Goal: Information Seeking & Learning: Check status

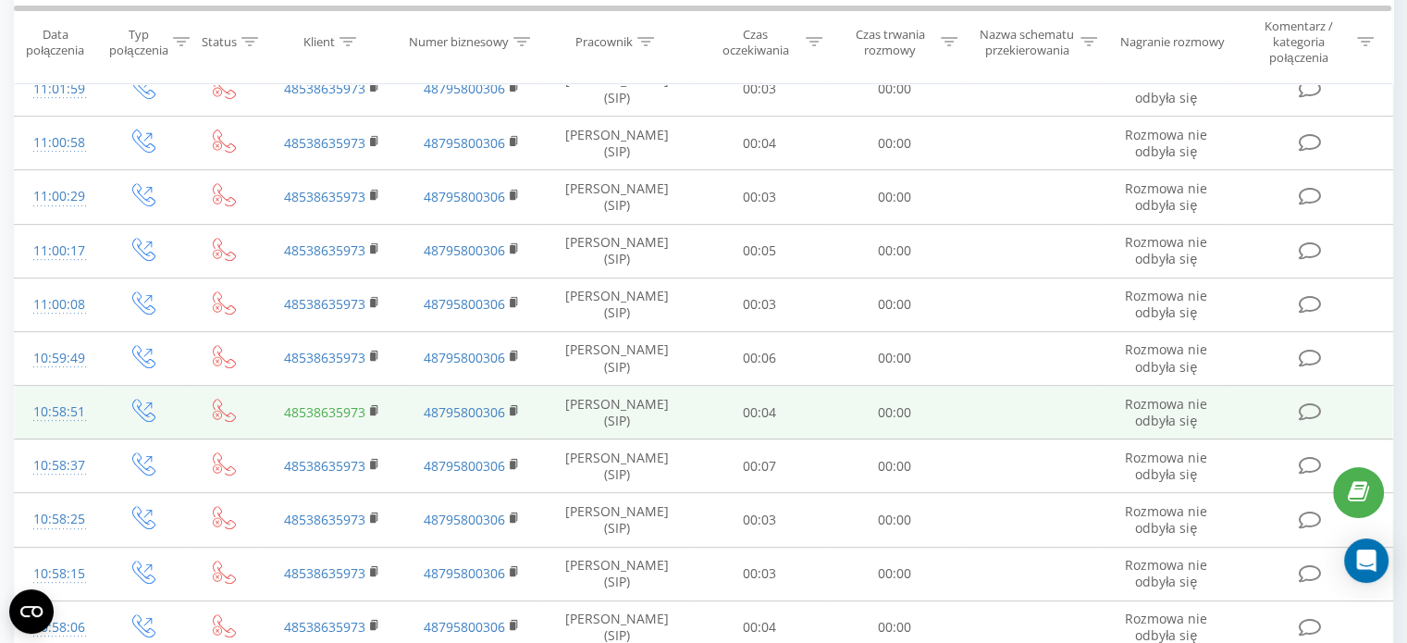
scroll to position [688, 0]
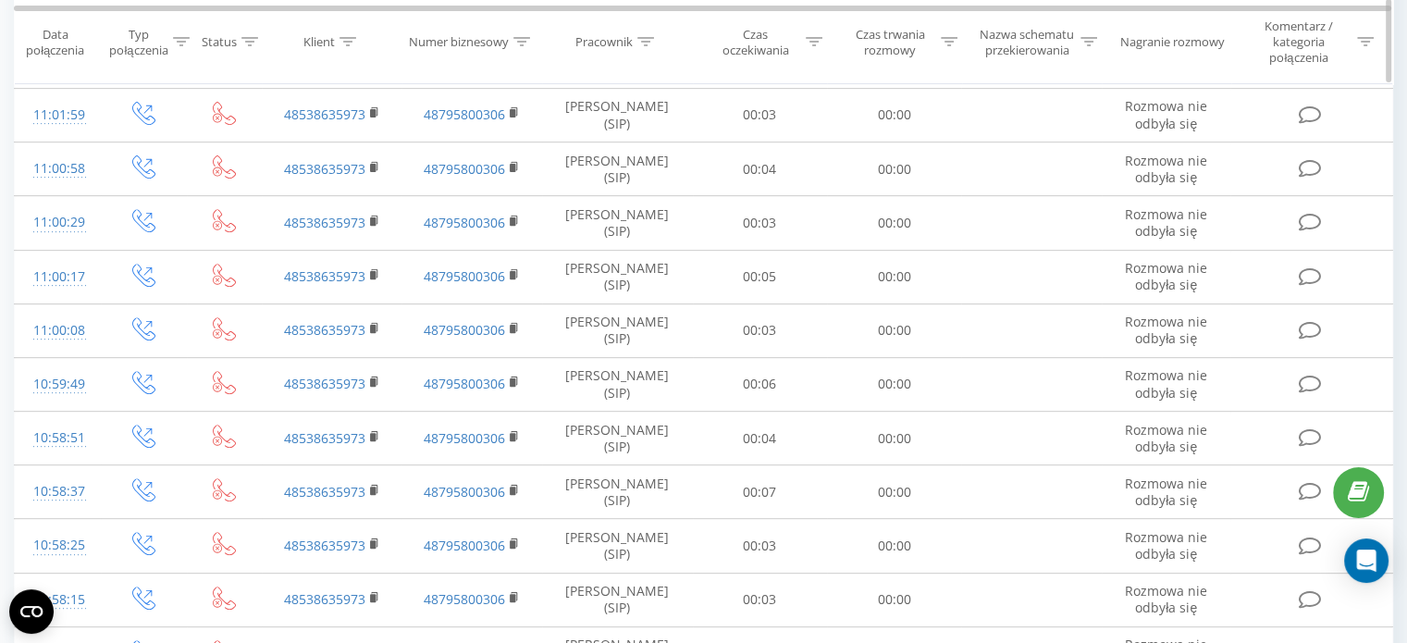
click at [178, 39] on icon at bounding box center [181, 42] width 17 height 9
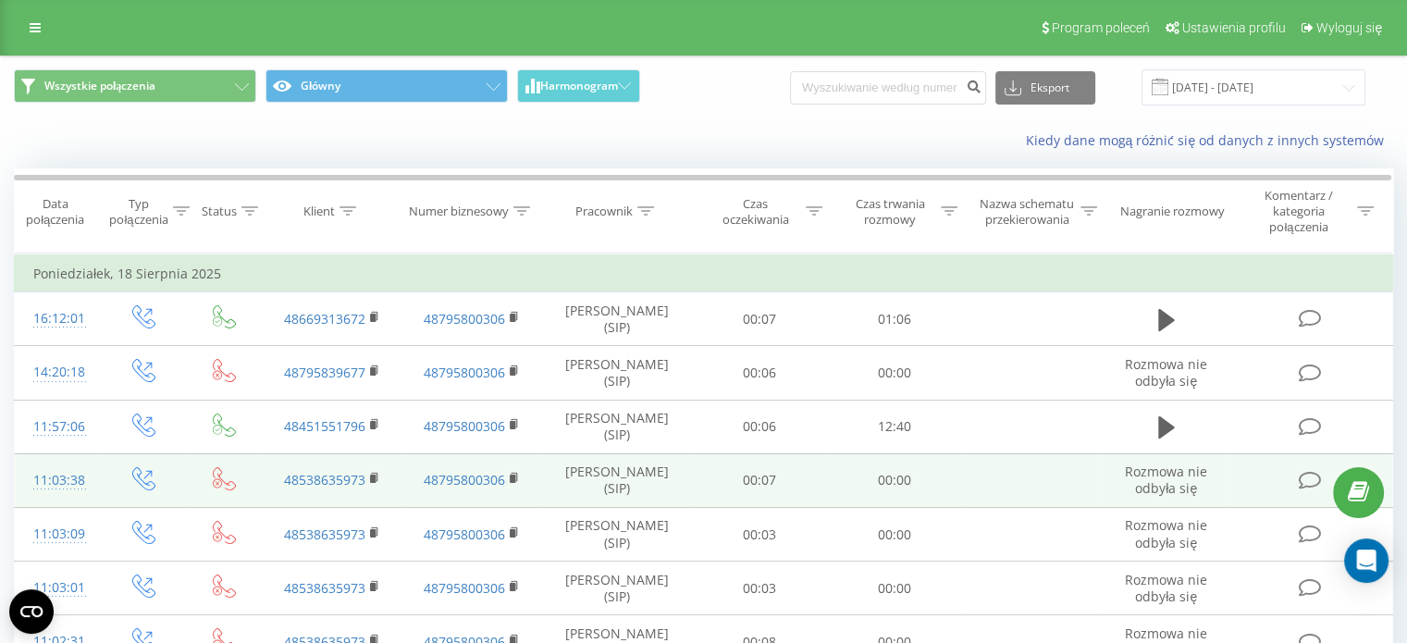
scroll to position [0, 0]
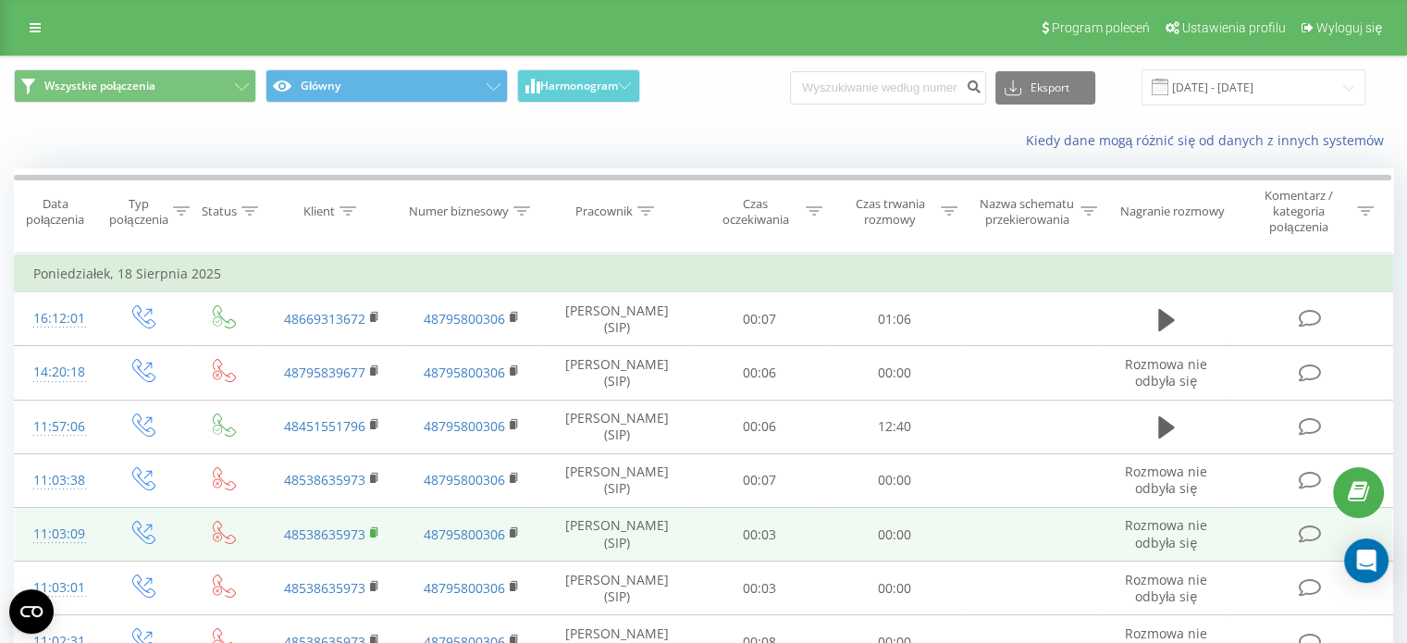
click at [376, 531] on icon at bounding box center [375, 532] width 10 height 13
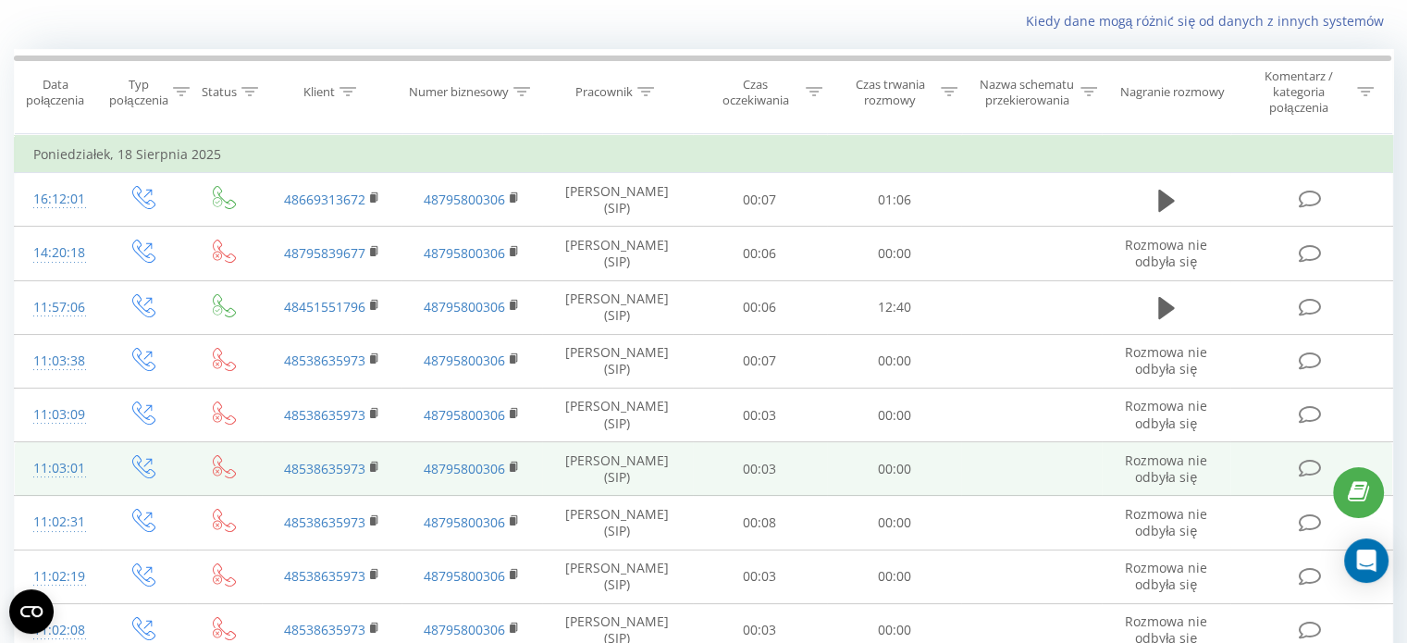
scroll to position [93, 0]
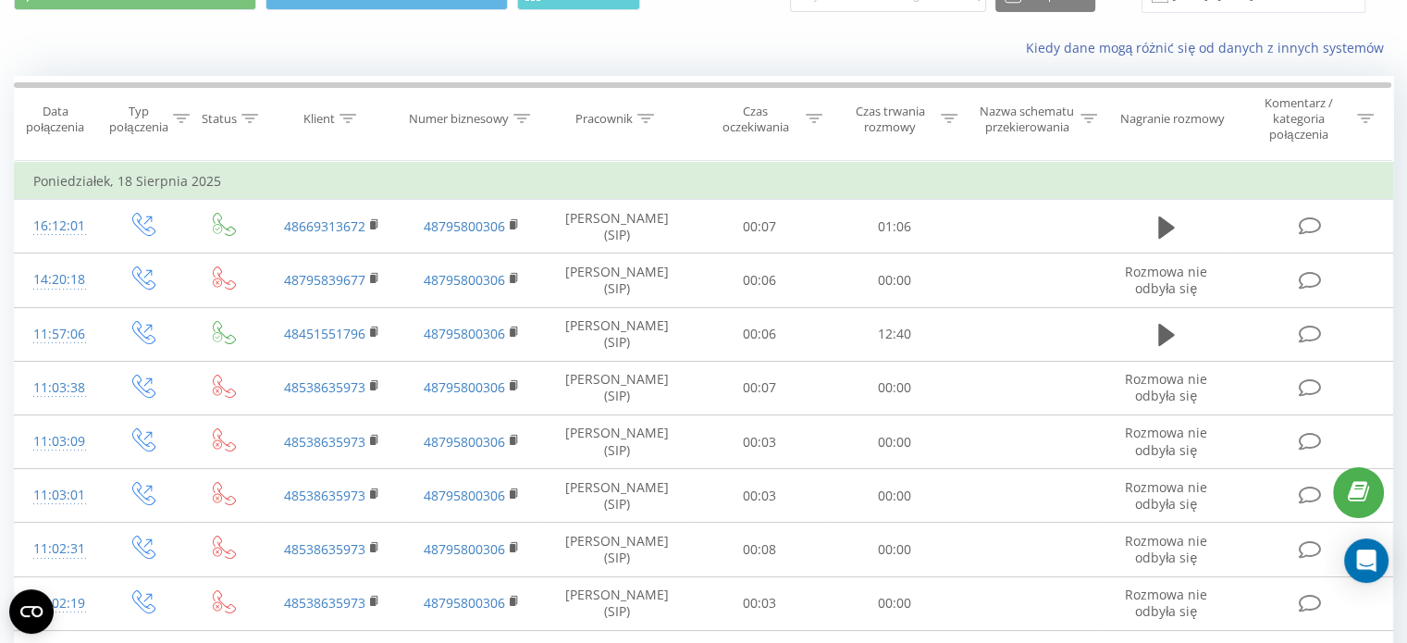
click at [190, 181] on td "Poniedziałek, 18 Sierpnia 2025" at bounding box center [704, 181] width 1379 height 37
click at [155, 178] on td "Poniedziałek, 18 Sierpnia 2025" at bounding box center [704, 181] width 1379 height 37
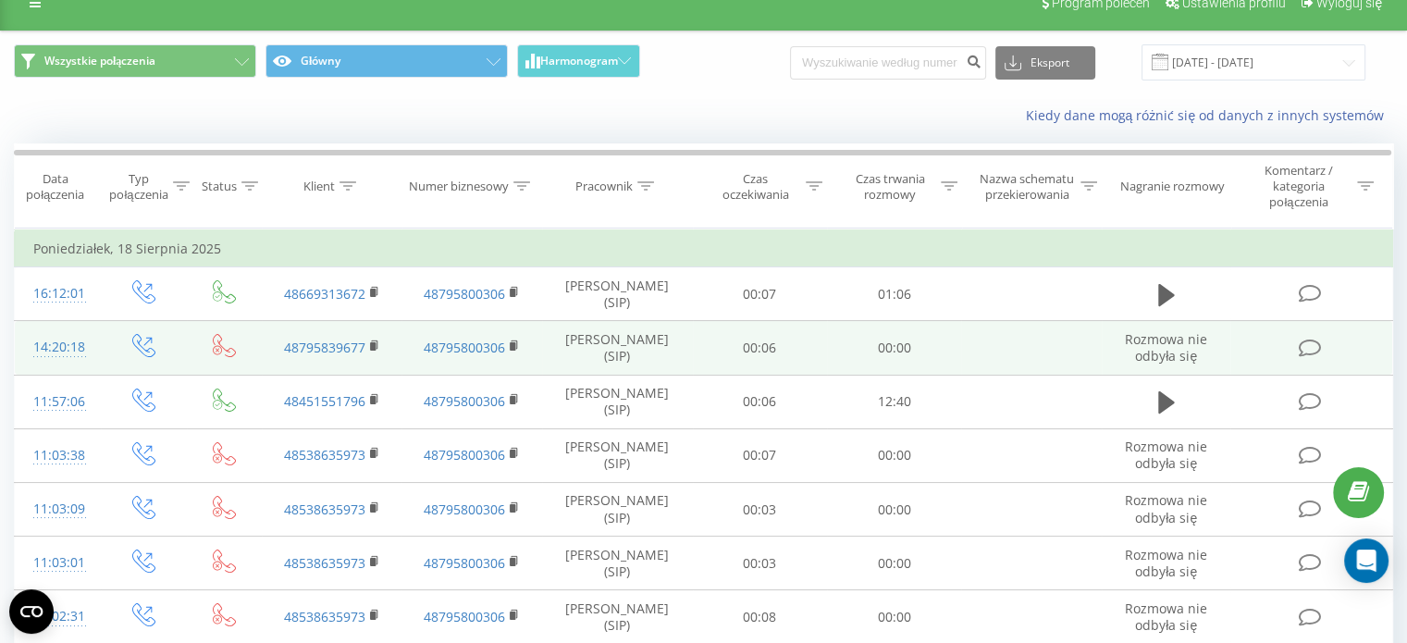
scroll to position [0, 0]
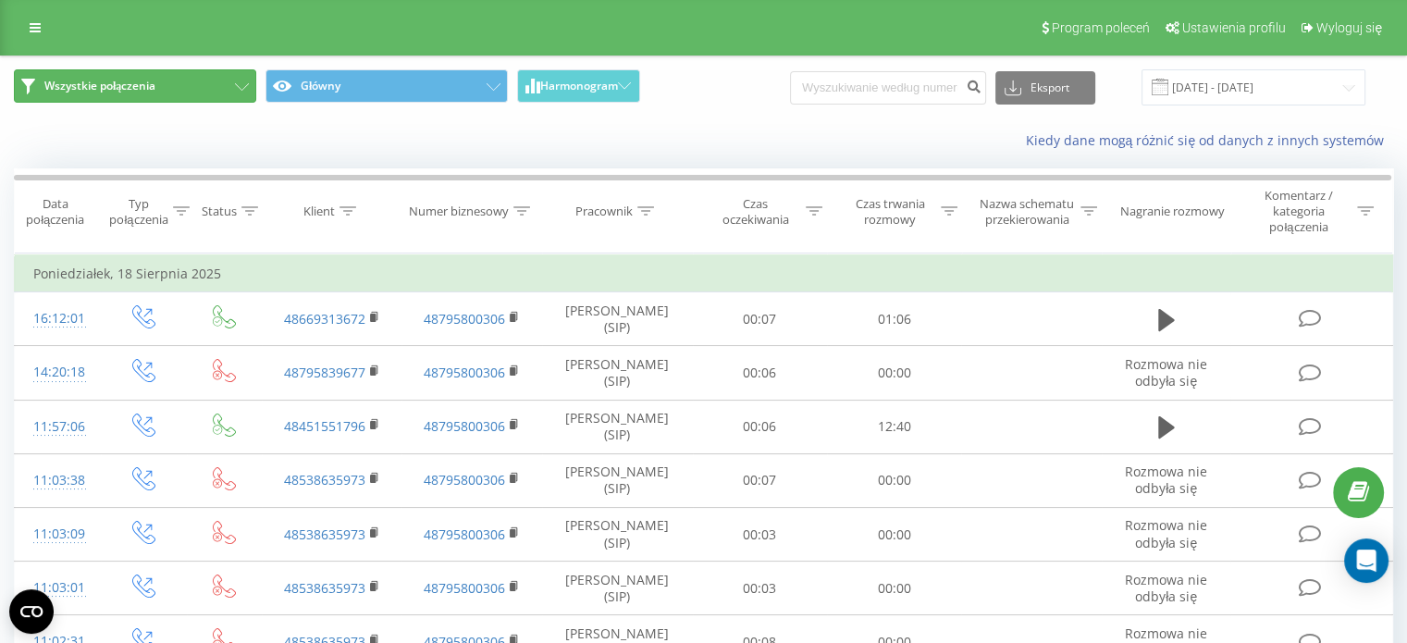
click at [149, 84] on span "Wszystkie połączenia" at bounding box center [99, 86] width 111 height 15
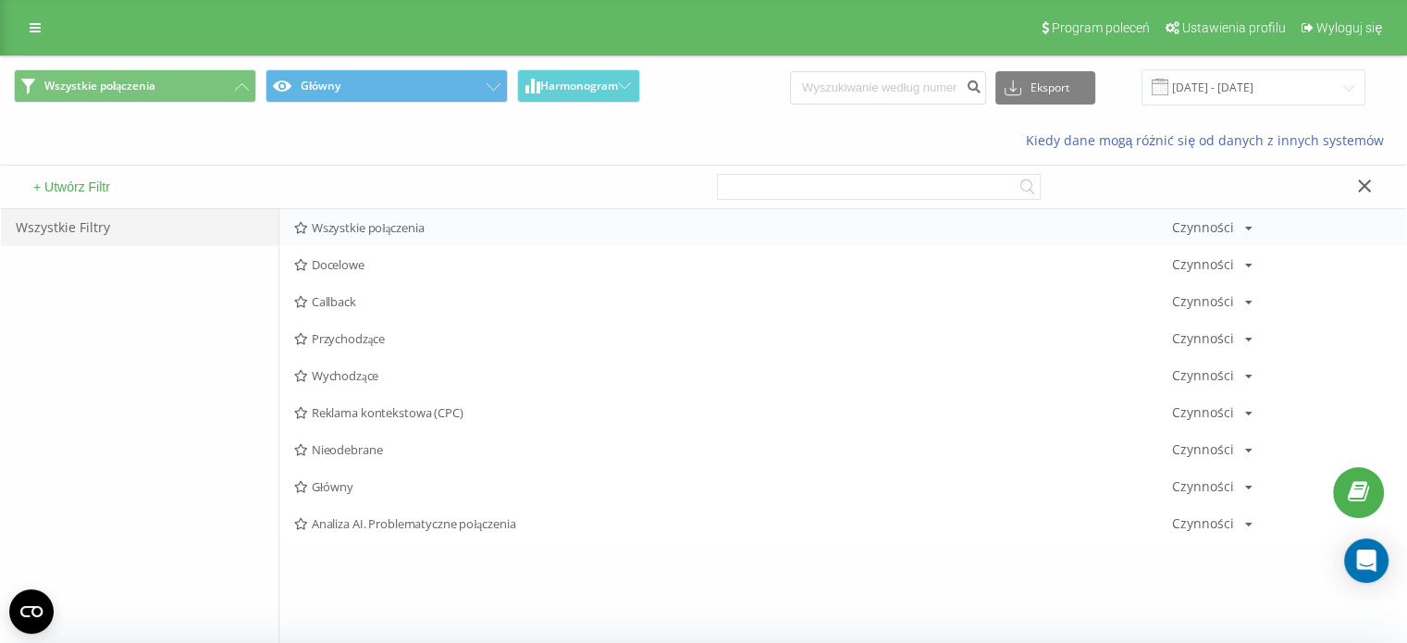
click at [330, 229] on span "Wszystkie połączenia" at bounding box center [733, 227] width 878 height 13
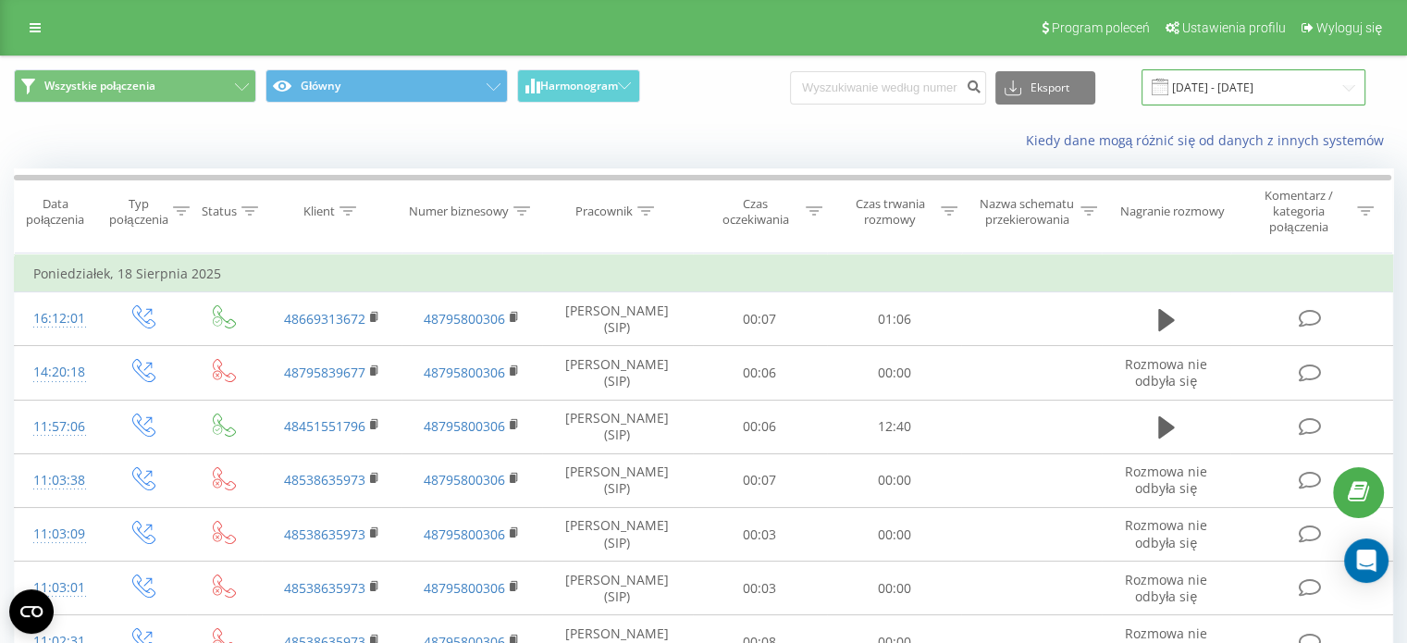
click at [1192, 86] on input "[DATE] - [DATE]" at bounding box center [1254, 87] width 224 height 36
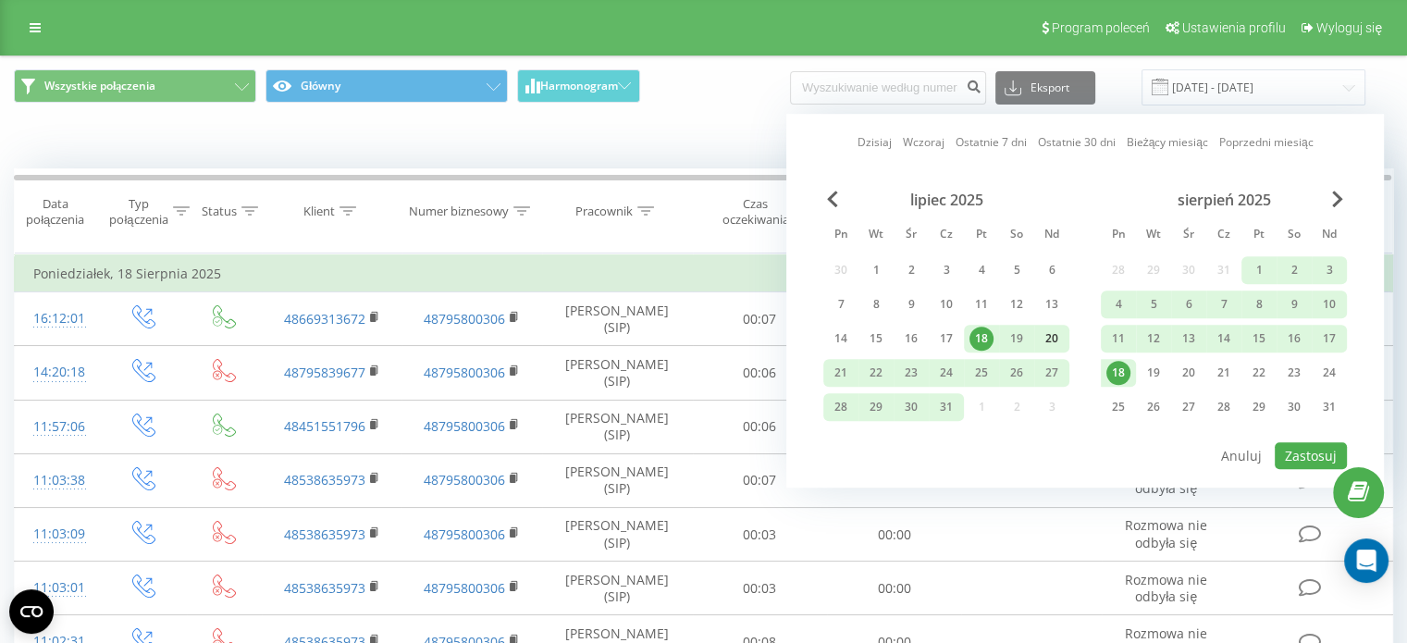
click at [1048, 336] on div "20" at bounding box center [1052, 339] width 24 height 24
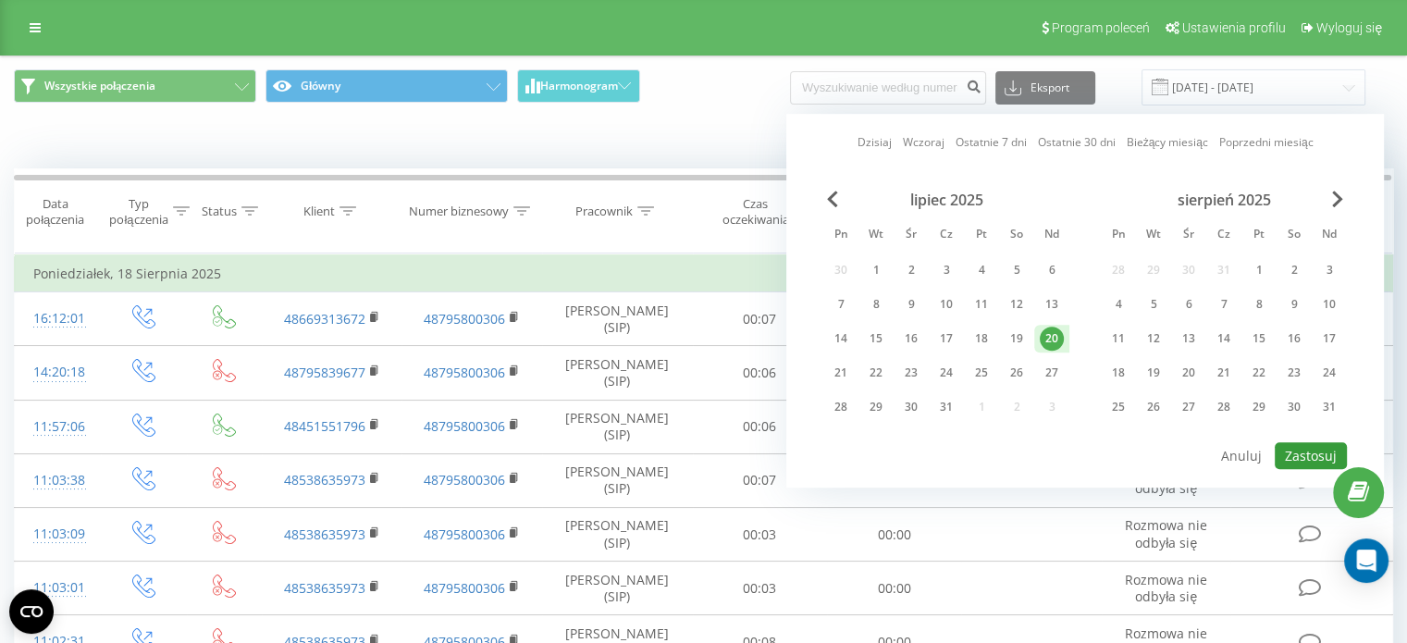
click at [1307, 454] on button "Zastosuj" at bounding box center [1311, 455] width 72 height 27
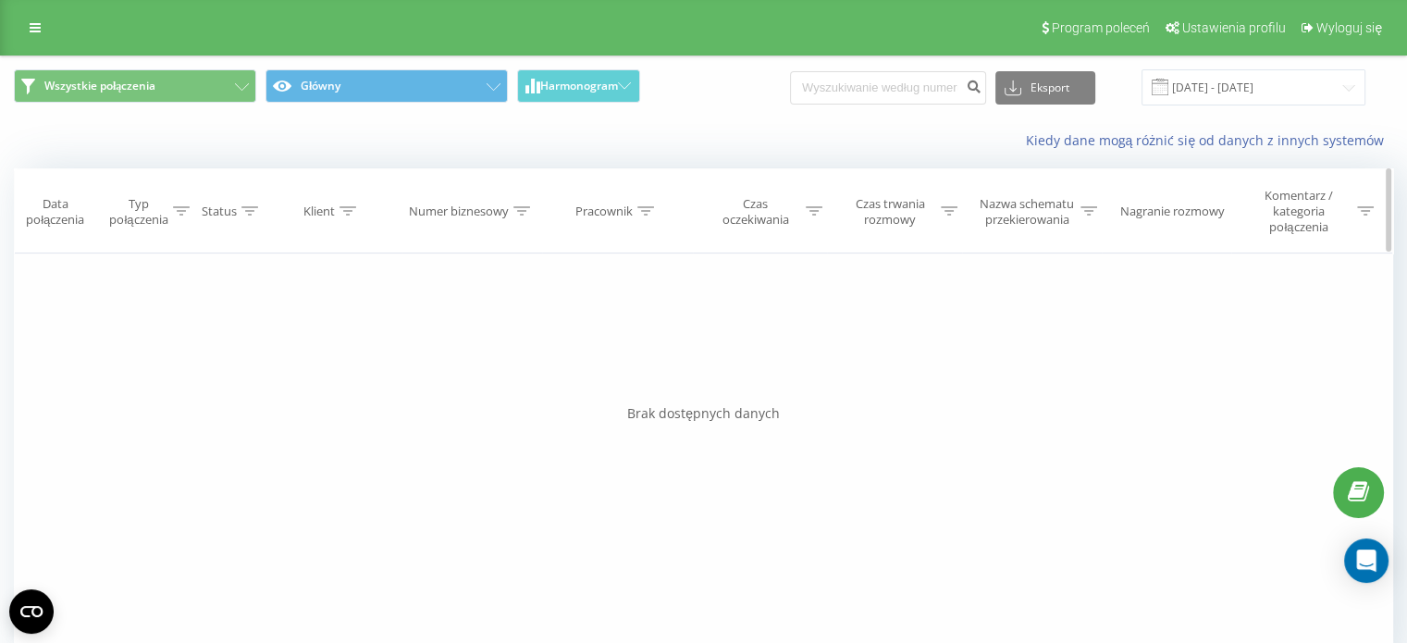
click at [457, 209] on div "Numer biznesowy" at bounding box center [459, 212] width 100 height 16
click at [353, 221] on th "Klient" at bounding box center [332, 211] width 140 height 84
click at [329, 213] on div "Klient" at bounding box center [318, 212] width 31 height 16
click at [118, 329] on div "Filtruj według warunków Jest równe Wprowadź wartość Anuluj OK Filtruj według wa…" at bounding box center [704, 462] width 1380 height 416
click at [1249, 85] on input "[DATE] - [DATE]" at bounding box center [1254, 87] width 224 height 36
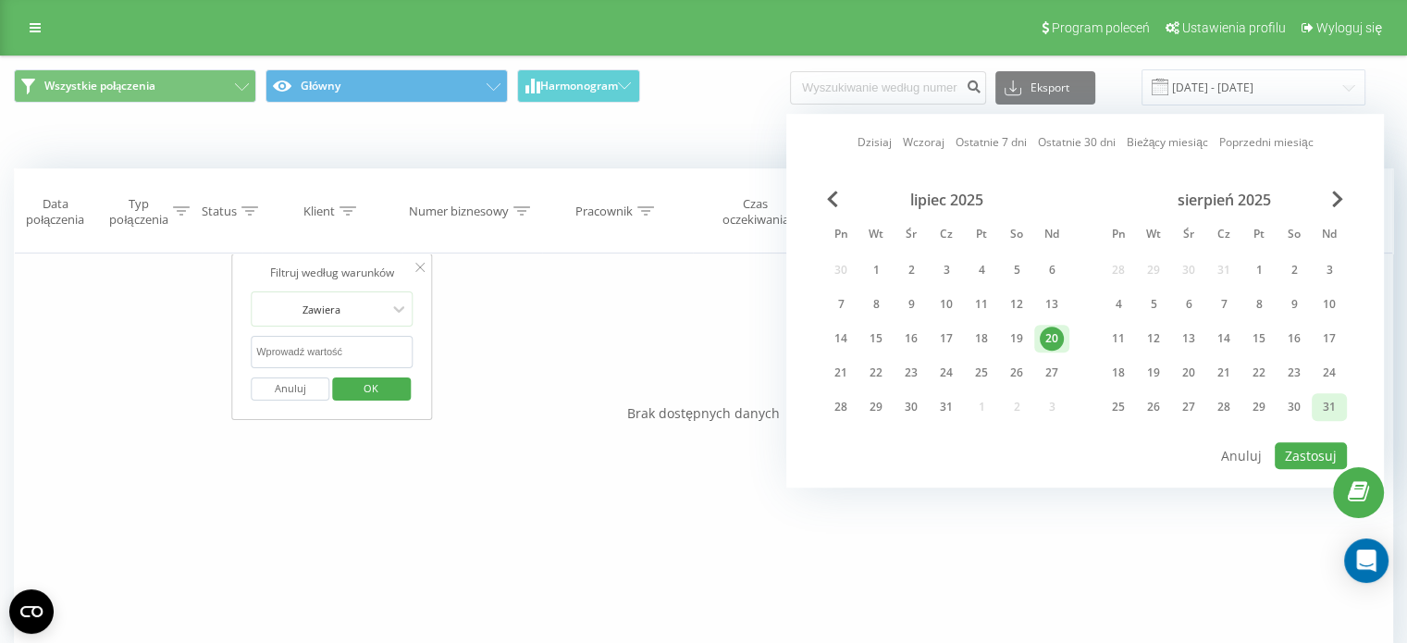
click at [1332, 406] on div "31" at bounding box center [1330, 407] width 24 height 24
click at [1049, 339] on div "20" at bounding box center [1052, 339] width 24 height 24
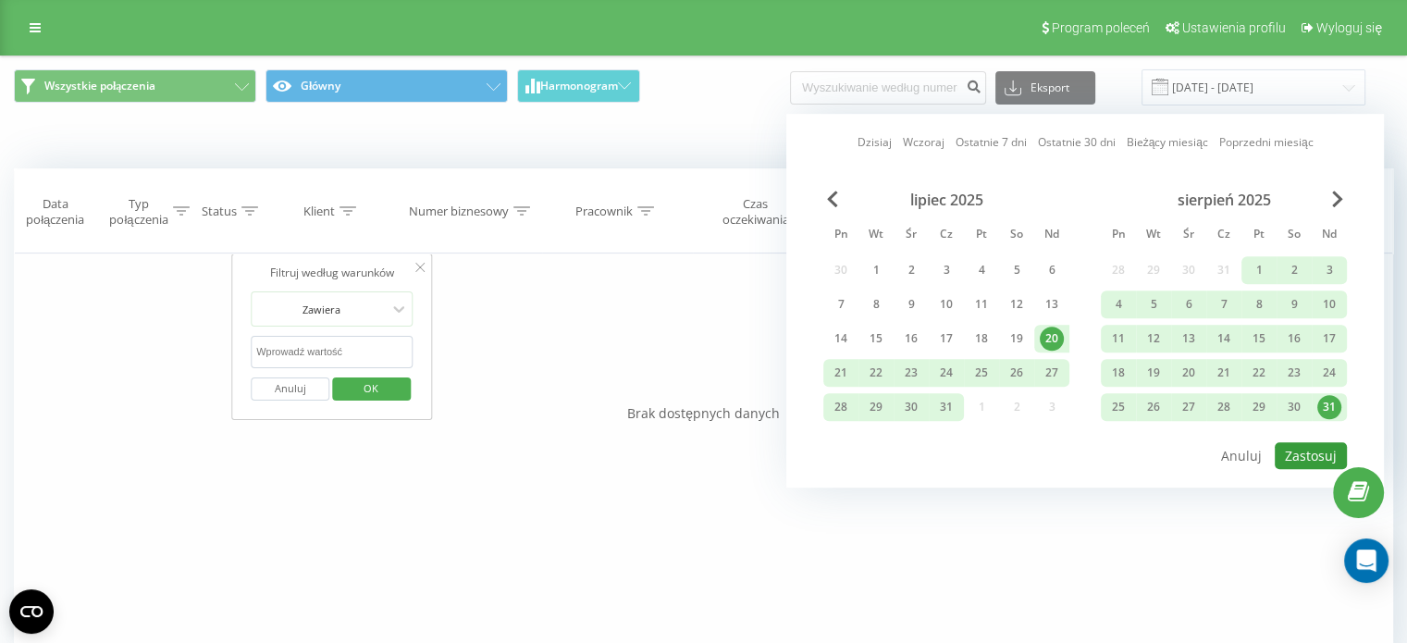
click at [1327, 452] on button "Zastosuj" at bounding box center [1311, 455] width 72 height 27
type input "[DATE] - [DATE]"
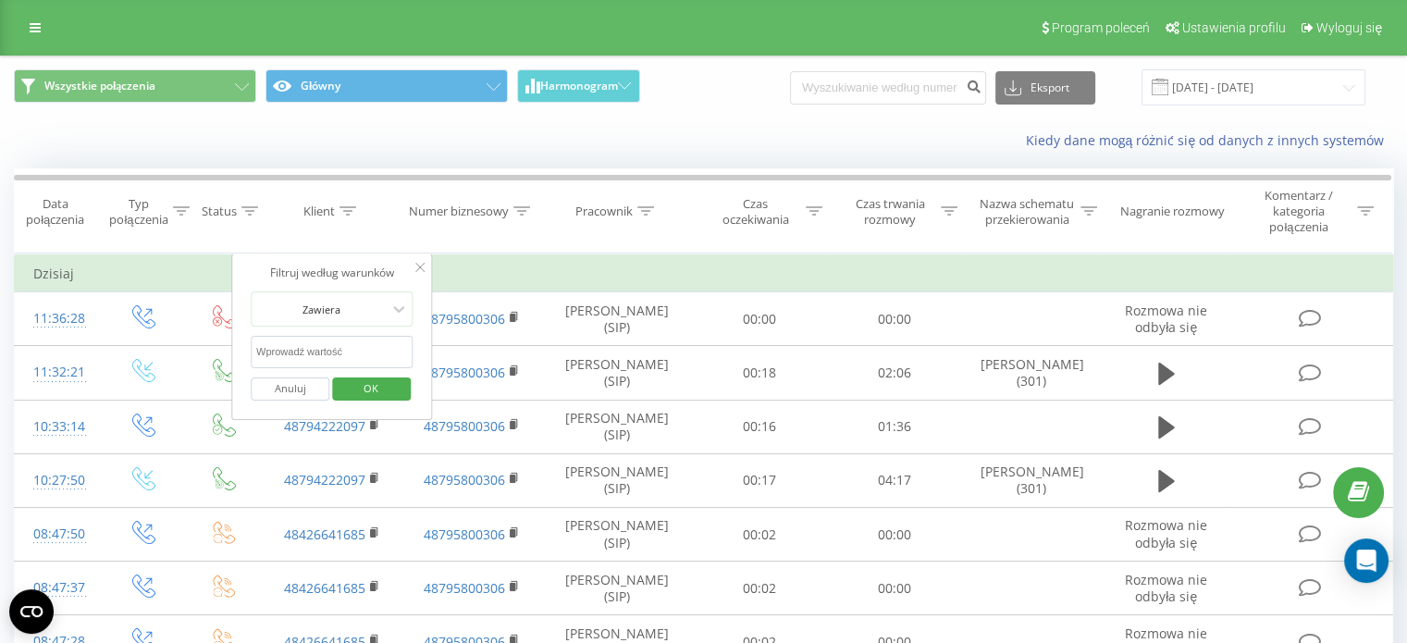
click at [610, 271] on td "Dzisiaj" at bounding box center [704, 273] width 1379 height 37
click at [418, 264] on icon at bounding box center [420, 267] width 9 height 9
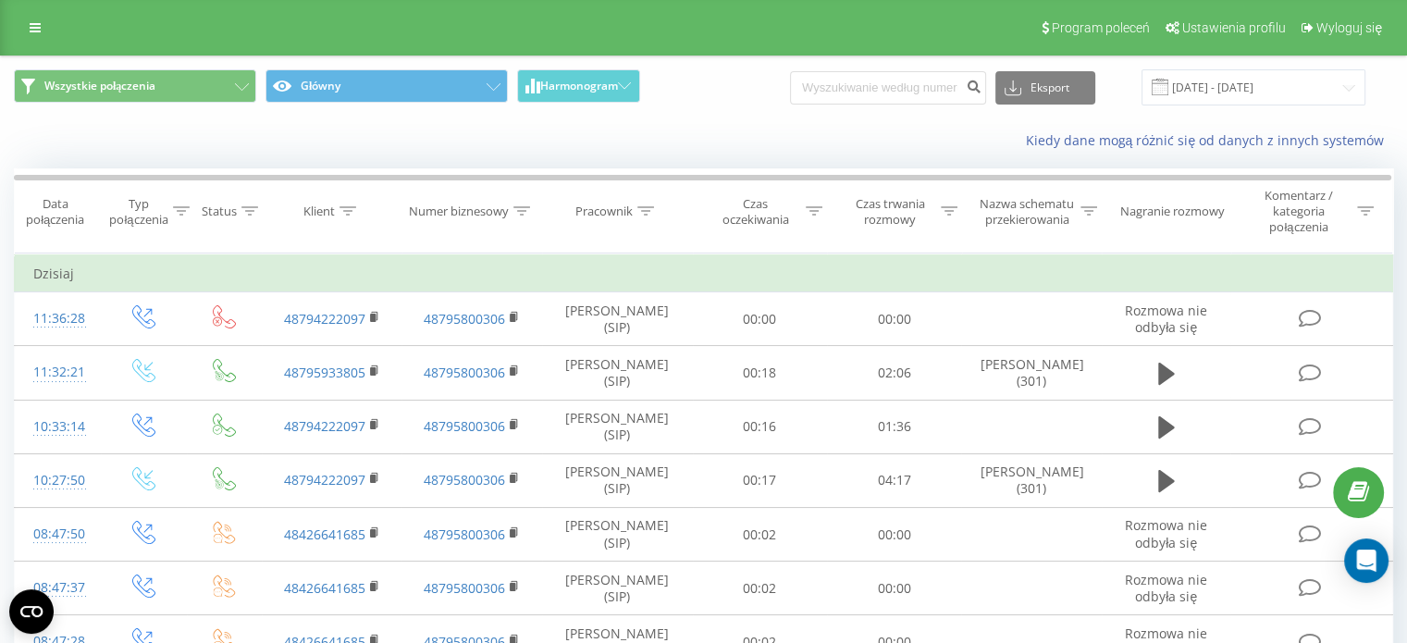
click at [714, 139] on div "Kiedy dane mogą różnić się od danych z innych systemów" at bounding box center [967, 140] width 878 height 19
